Goal: Information Seeking & Learning: Learn about a topic

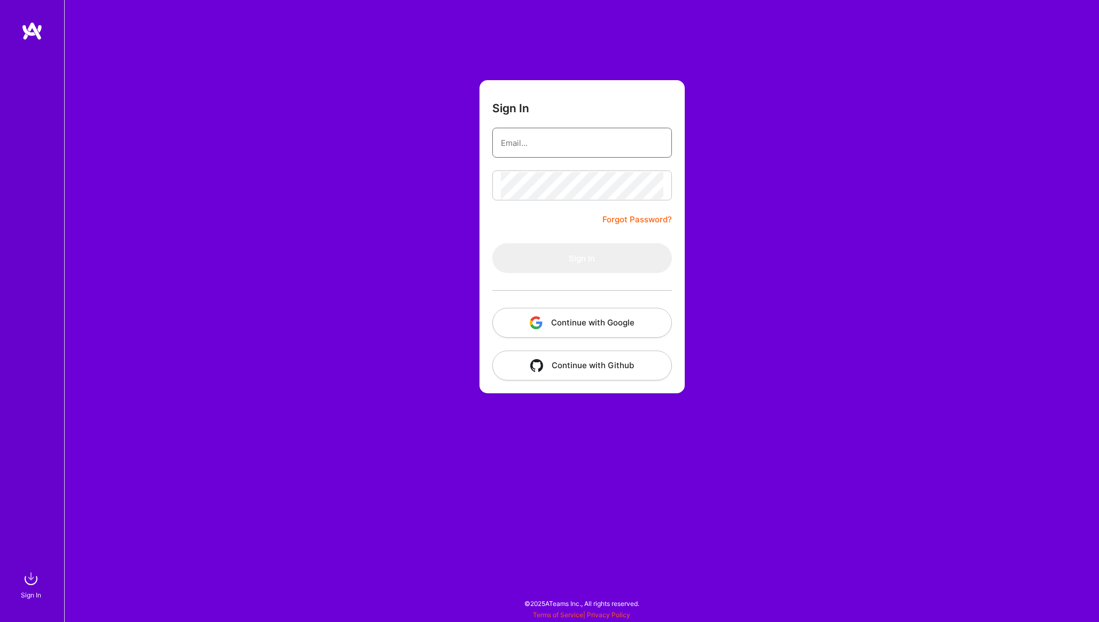
type input "[EMAIL_ADDRESS][DOMAIN_NAME]"
click at [569, 259] on button "Sign In" at bounding box center [582, 258] width 180 height 30
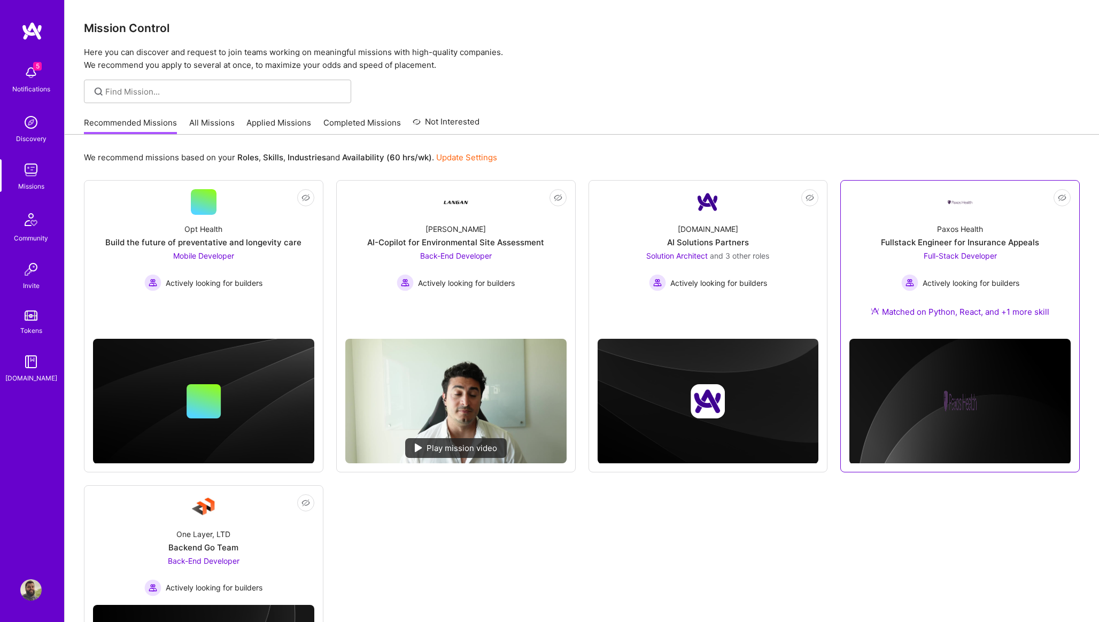
click at [935, 257] on span "Full-Stack Developer" at bounding box center [959, 255] width 73 height 9
click at [1059, 196] on span "Not Interested" at bounding box center [1040, 197] width 51 height 11
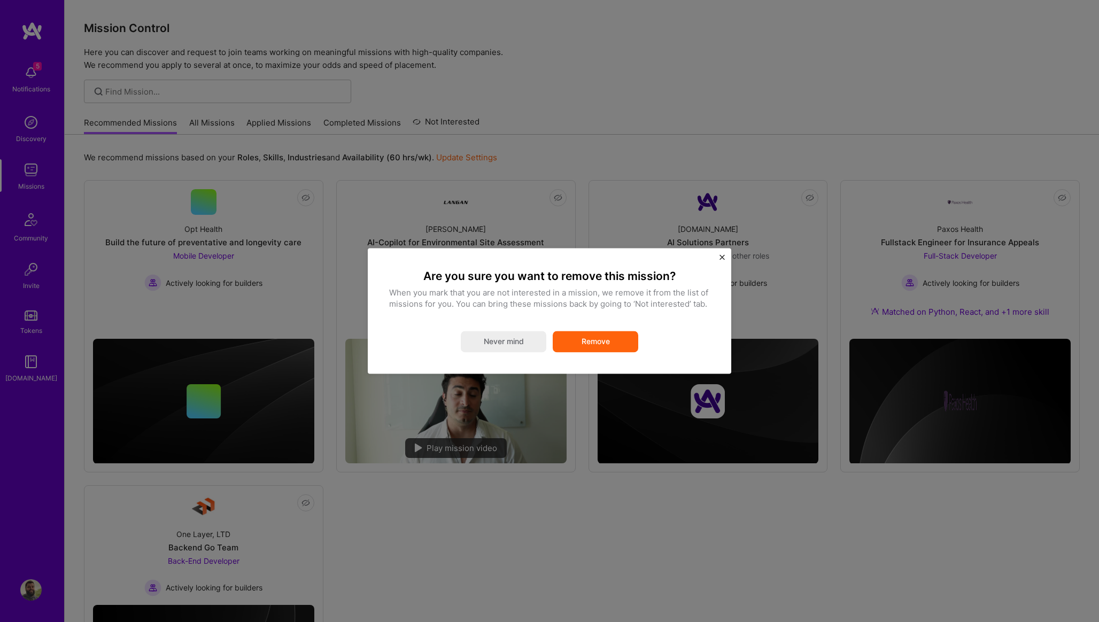
click at [621, 346] on button "Remove" at bounding box center [596, 341] width 86 height 21
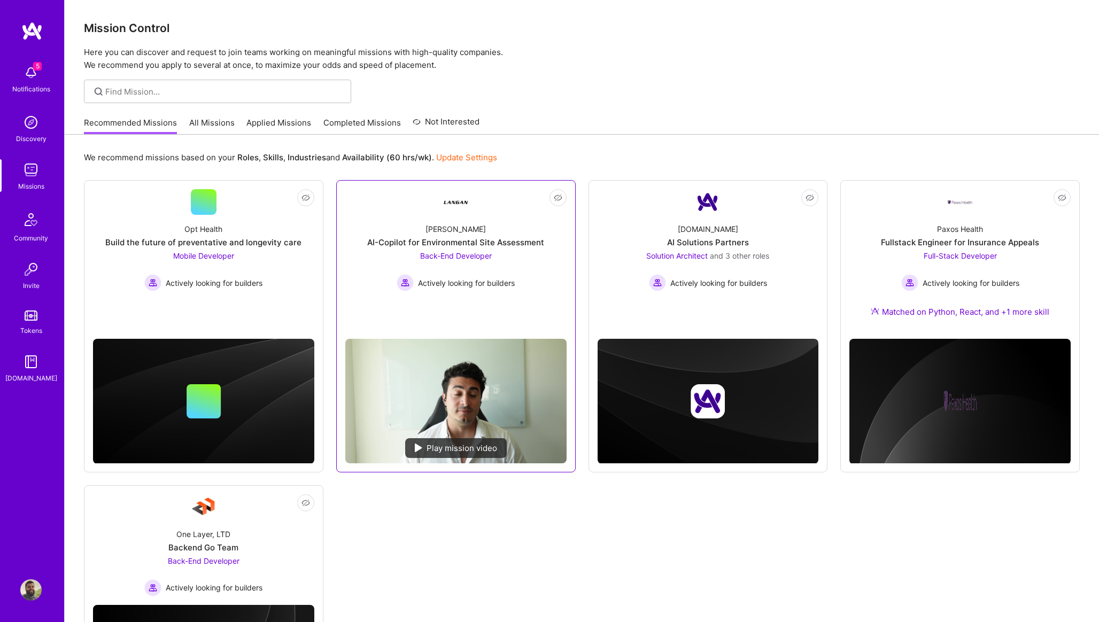
click at [426, 193] on link "Not Interested Langan AI-Copilot for Environmental Site Assessment Back-End Dev…" at bounding box center [455, 259] width 221 height 141
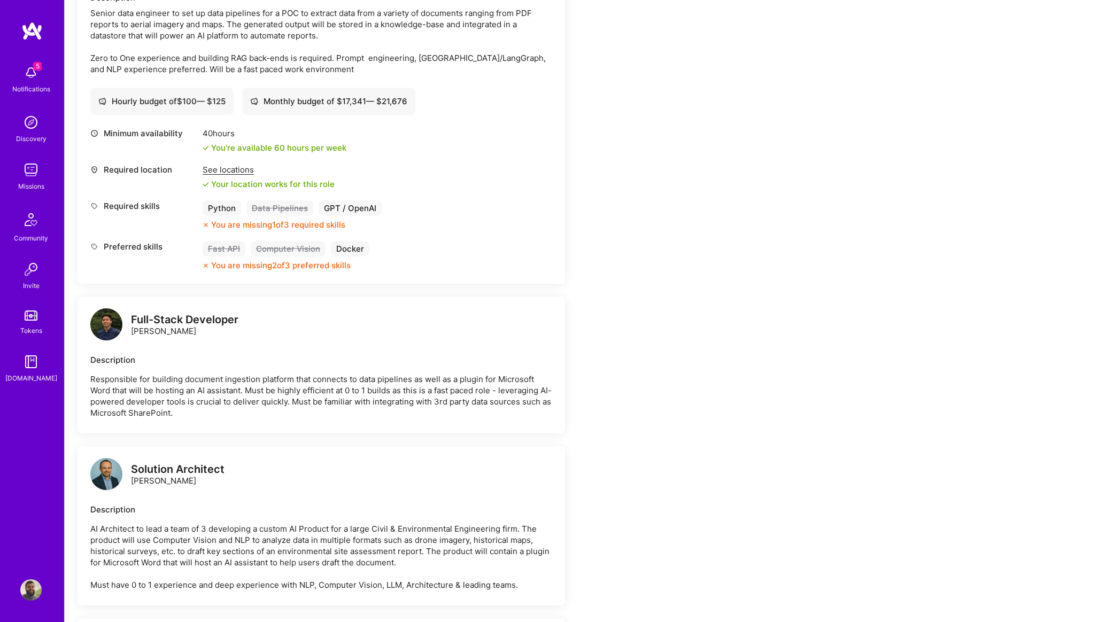
scroll to position [344, 0]
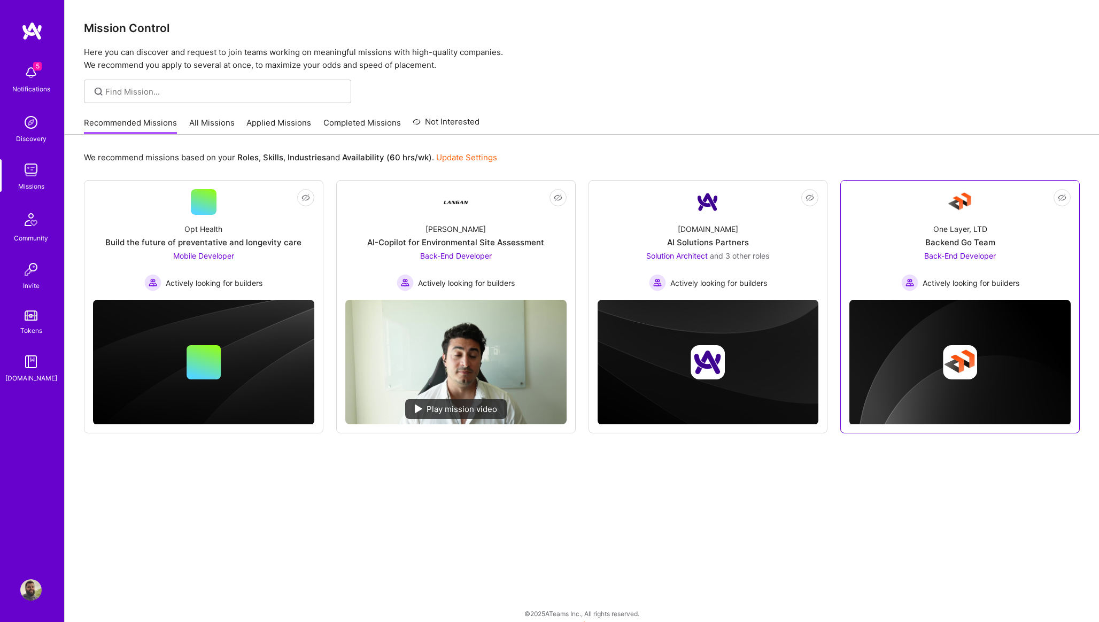
click at [887, 232] on div "One Layer, LTD Backend Go Team Back-End Developer Actively looking for builders" at bounding box center [959, 253] width 221 height 76
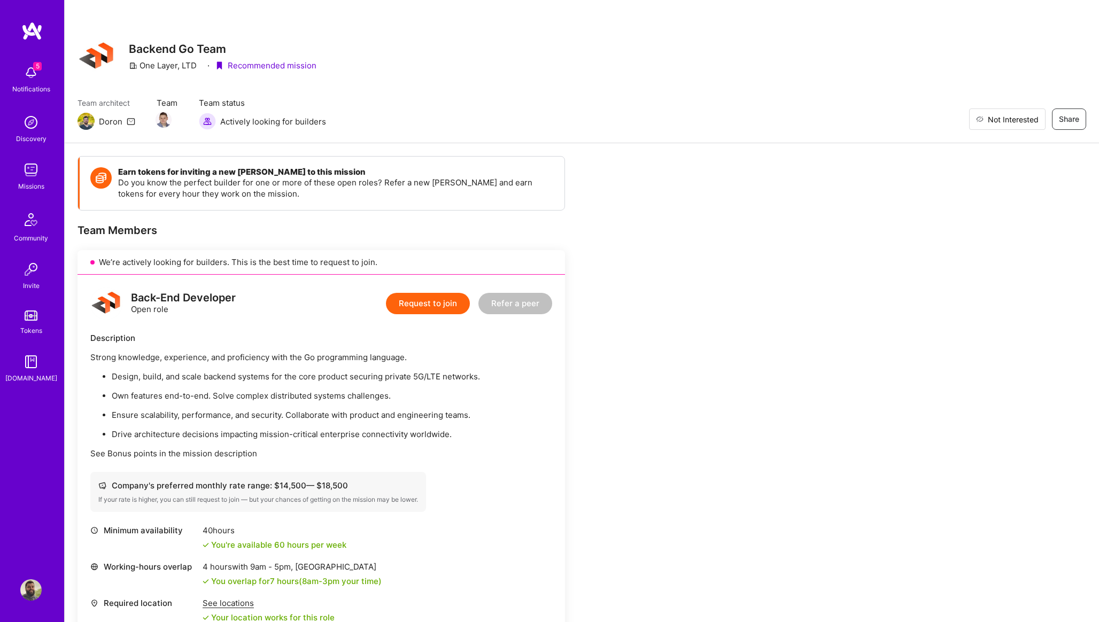
click at [1041, 120] on button "Not Interested" at bounding box center [1007, 118] width 76 height 21
click at [38, 174] on img at bounding box center [30, 169] width 21 height 21
